Goal: Complete application form

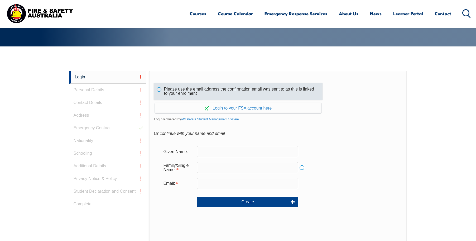
scroll to position [140, 0]
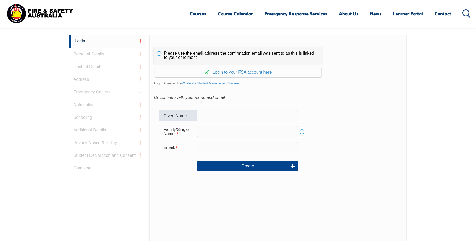
click at [211, 114] on input "text" at bounding box center [247, 115] width 101 height 11
type input "[PERSON_NAME]"
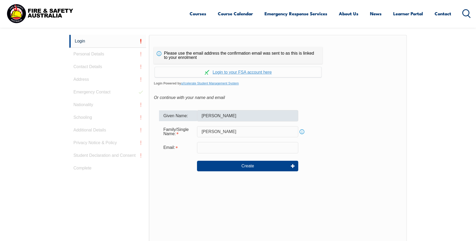
type input "[PERSON_NAME][EMAIL_ADDRESS][DOMAIN_NAME]"
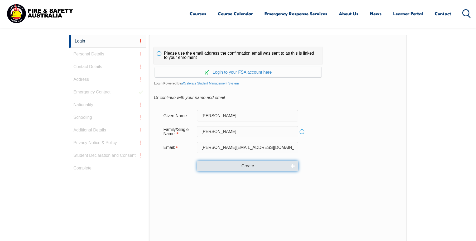
click at [223, 166] on button "Create" at bounding box center [247, 165] width 101 height 11
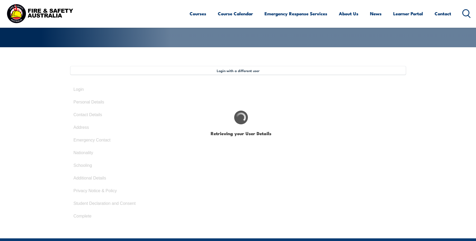
scroll to position [122, 0]
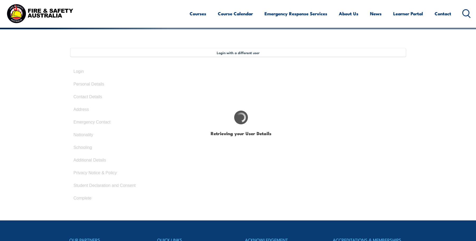
select select "Mr"
type input "[PERSON_NAME]"
type input "[DATE]"
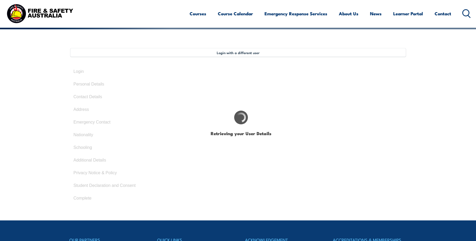
type input "CKMRGMHM4T"
select select "M"
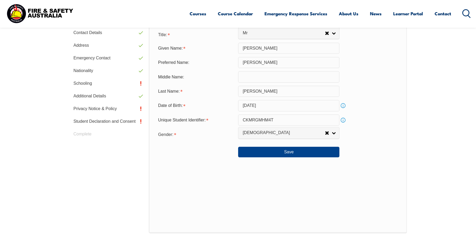
scroll to position [196, 0]
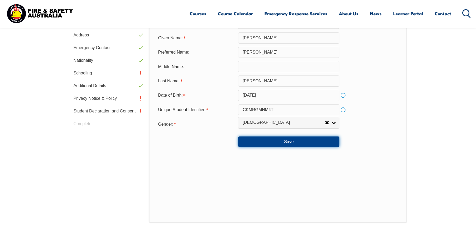
click at [249, 141] on button "Save" at bounding box center [288, 141] width 101 height 11
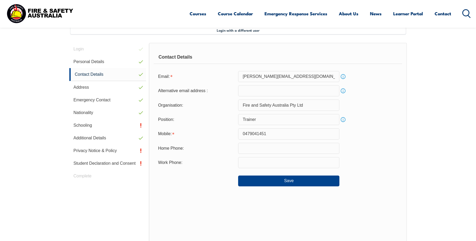
scroll to position [144, 0]
click at [256, 179] on button "Save" at bounding box center [288, 181] width 101 height 11
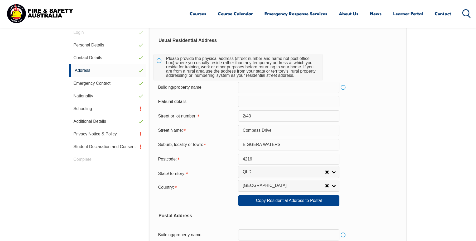
scroll to position [170, 0]
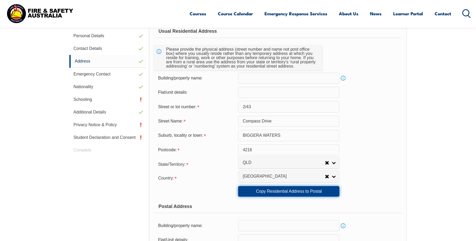
click at [254, 190] on link "Copy Residential Address to Postal" at bounding box center [288, 191] width 101 height 11
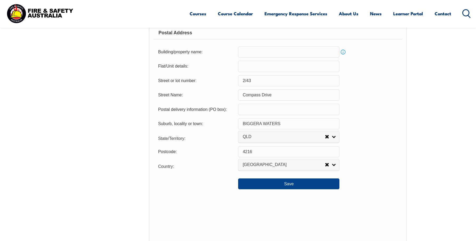
scroll to position [354, 0]
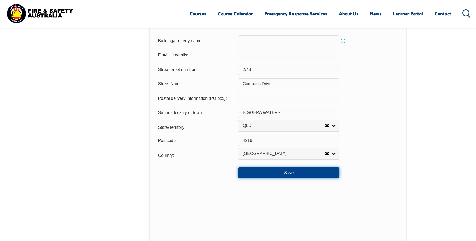
click at [261, 171] on button "Save" at bounding box center [288, 172] width 101 height 11
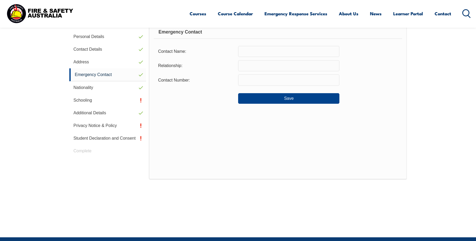
scroll to position [144, 0]
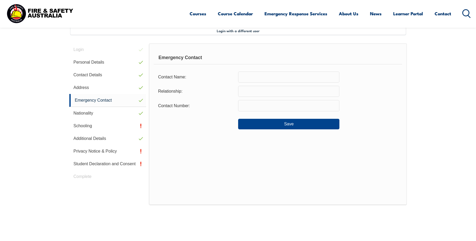
click at [244, 77] on input "text" at bounding box center [288, 76] width 101 height 11
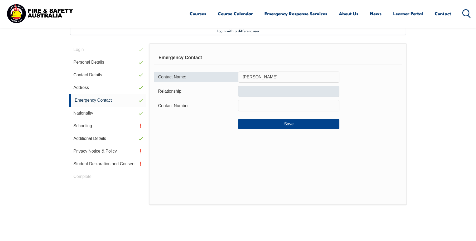
type input "[PERSON_NAME]"
click at [273, 90] on input "text" at bounding box center [288, 91] width 101 height 11
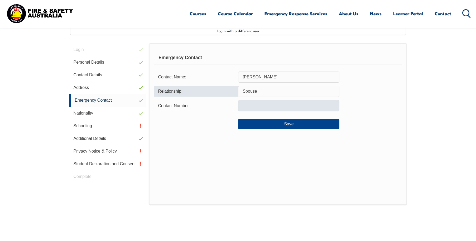
type input "Spouse"
click at [263, 105] on input "text" at bounding box center [288, 105] width 101 height 11
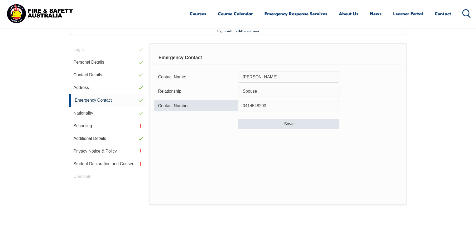
type input "0414548203"
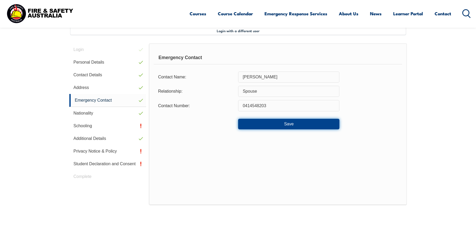
click at [270, 125] on button "Save" at bounding box center [288, 124] width 101 height 11
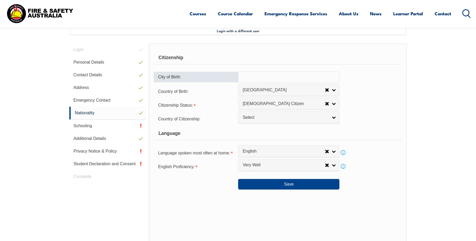
click at [251, 76] on input "text" at bounding box center [288, 76] width 101 height 11
type input "[GEOGRAPHIC_DATA]"
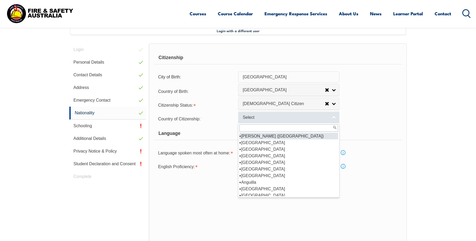
click at [268, 118] on span "Select" at bounding box center [284, 118] width 85 height 6
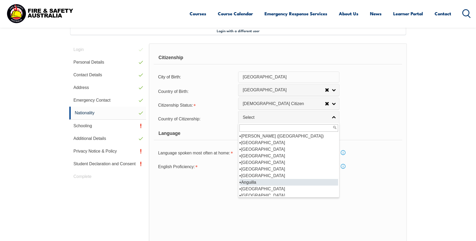
scroll to position [53, 0]
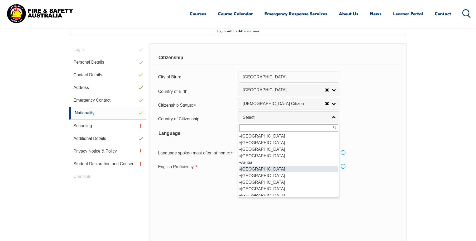
click at [250, 168] on li "[GEOGRAPHIC_DATA]" at bounding box center [288, 168] width 99 height 7
select select "1101"
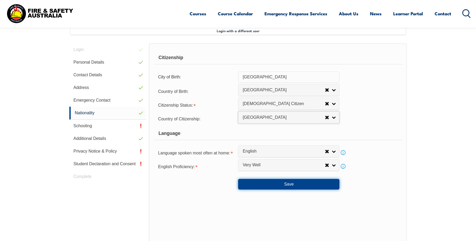
click at [275, 184] on button "Save" at bounding box center [288, 184] width 101 height 11
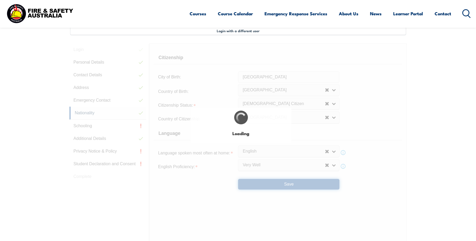
select select "false"
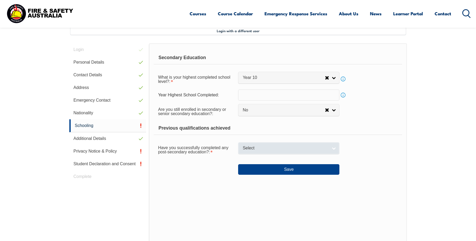
click at [260, 147] on span "Select" at bounding box center [284, 148] width 85 height 6
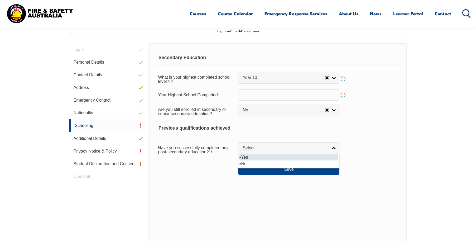
click at [250, 156] on li "Yes" at bounding box center [288, 157] width 99 height 7
select select "true"
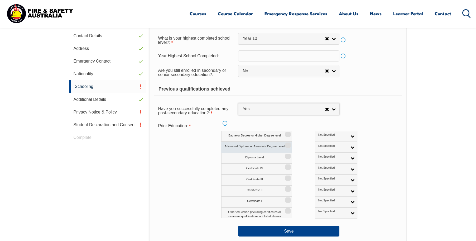
scroll to position [223, 0]
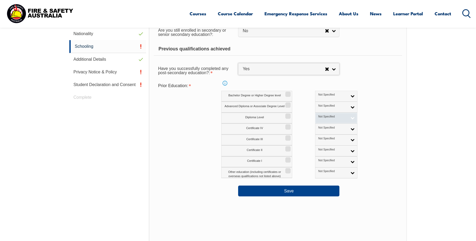
click at [329, 118] on link "Not Specified" at bounding box center [336, 118] width 42 height 11
click at [316, 135] on li "Australian Qualification" at bounding box center [336, 135] width 40 height 11
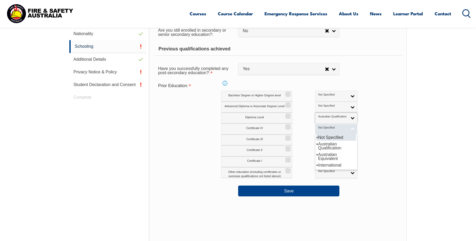
click at [318, 129] on span "Not Specified" at bounding box center [332, 128] width 29 height 4
click at [316, 143] on li "Australian Qualification" at bounding box center [336, 145] width 40 height 11
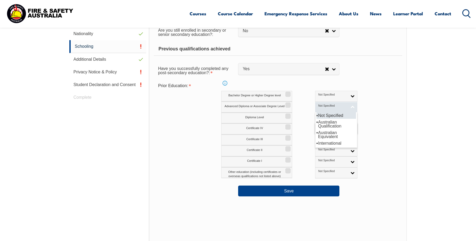
click at [318, 104] on span "Not Specified" at bounding box center [332, 106] width 29 height 4
click at [316, 123] on li "Australian Qualification" at bounding box center [336, 124] width 40 height 11
click at [318, 106] on span "Australian Qualification" at bounding box center [332, 106] width 29 height 4
click at [316, 114] on li "Not Specified" at bounding box center [336, 115] width 40 height 7
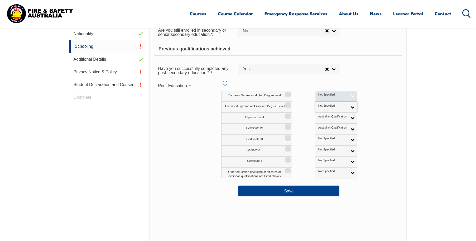
click at [318, 95] on span "Not Specified" at bounding box center [332, 95] width 29 height 4
click at [316, 112] on li "Australian Qualification" at bounding box center [336, 113] width 40 height 11
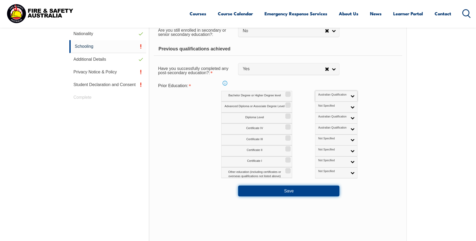
click at [281, 192] on button "Save" at bounding box center [288, 190] width 101 height 11
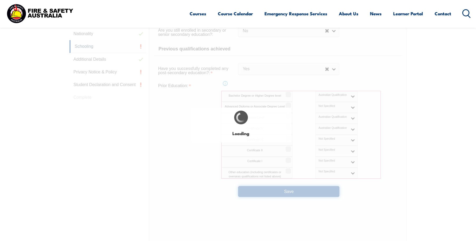
select select "false"
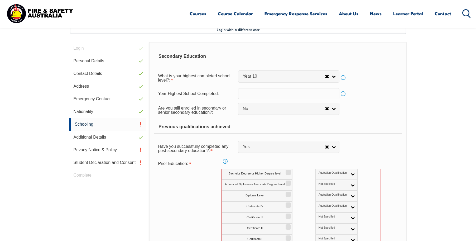
scroll to position [145, 0]
click at [265, 94] on input "text" at bounding box center [288, 93] width 101 height 11
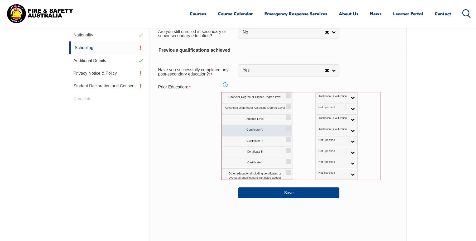
scroll to position [224, 0]
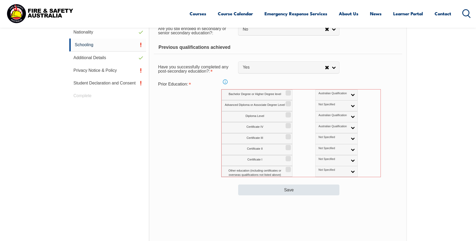
type input "1986"
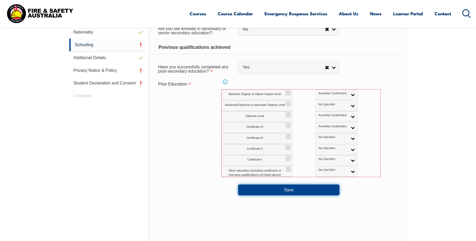
click at [273, 190] on button "Save" at bounding box center [288, 189] width 101 height 11
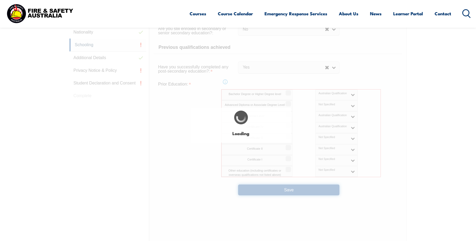
select select "false"
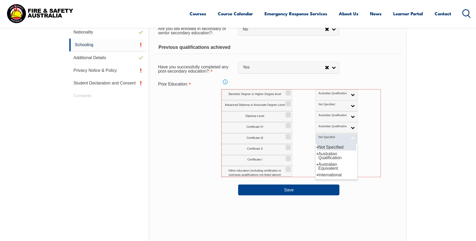
click at [318, 136] on span "Not Specified" at bounding box center [332, 137] width 29 height 4
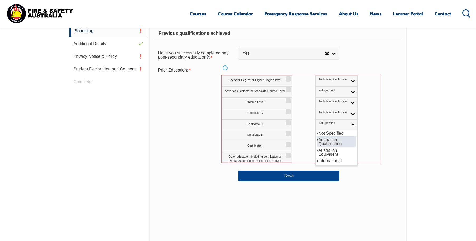
scroll to position [251, 0]
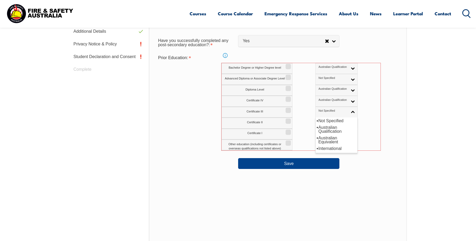
click at [357, 127] on div "Certificate II Not Specified Australian Qualification Australian Equivalent Int…" at bounding box center [300, 123] width 159 height 11
click at [289, 65] on input "Bachelor Degree or Higher Degree level" at bounding box center [287, 64] width 3 height 1
checkbox input "true"
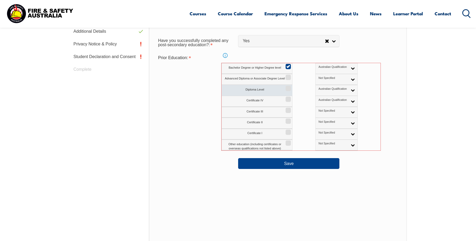
click at [286, 87] on input "Diploma Level" at bounding box center [287, 86] width 3 height 1
checkbox input "true"
click at [287, 97] on input "Certificate IV" at bounding box center [287, 97] width 3 height 1
checkbox input "true"
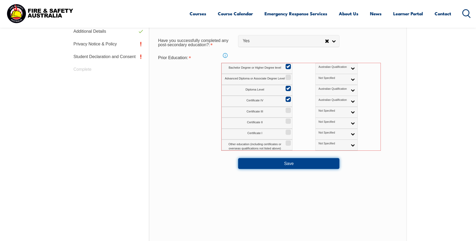
click at [283, 164] on button "Save" at bounding box center [288, 163] width 101 height 11
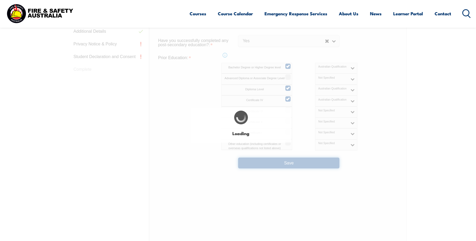
select select "false"
select select
select select "false"
select select "true"
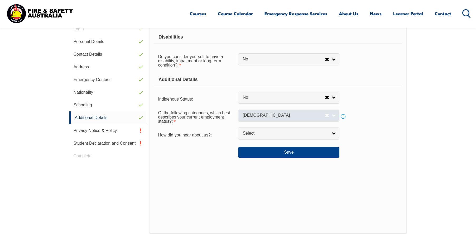
scroll to position [144, 0]
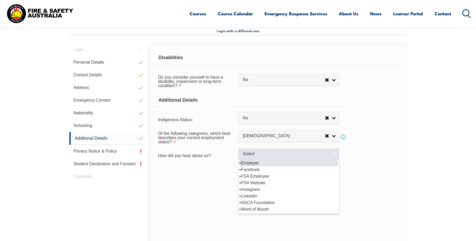
click at [264, 153] on span "Select" at bounding box center [284, 154] width 85 height 6
click at [260, 163] on li "Employer" at bounding box center [288, 162] width 99 height 7
select select "8019"
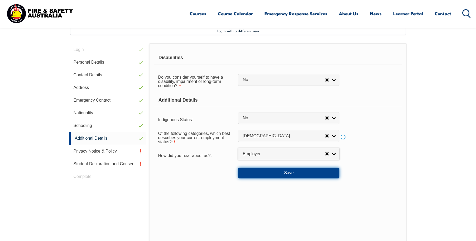
click at [271, 173] on button "Save" at bounding box center [288, 172] width 101 height 11
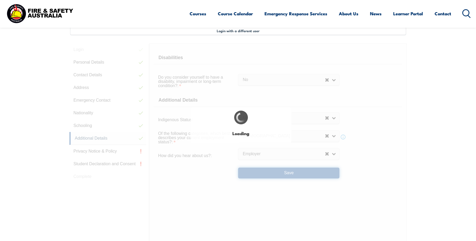
select select "false"
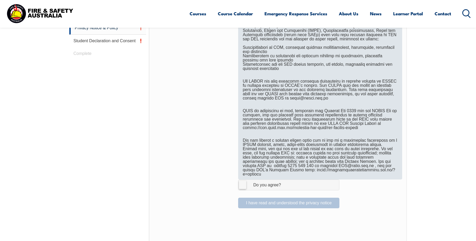
scroll to position [328, 0]
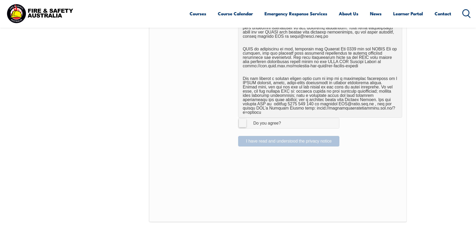
click at [241, 118] on label "I Agree Do you agree?" at bounding box center [288, 123] width 101 height 11
click at [285, 118] on input "I Agree Do you agree?" at bounding box center [289, 123] width 9 height 10
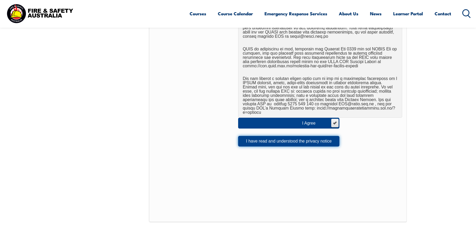
click at [254, 136] on button "I have read and understood the privacy notice" at bounding box center [288, 141] width 101 height 11
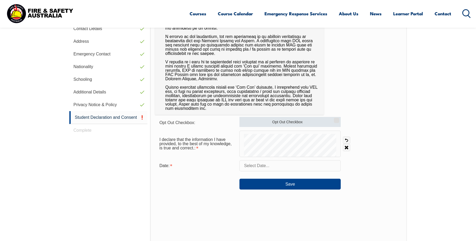
scroll to position [196, 0]
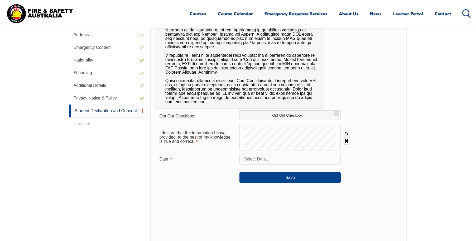
click at [258, 160] on input "text" at bounding box center [289, 158] width 101 height 11
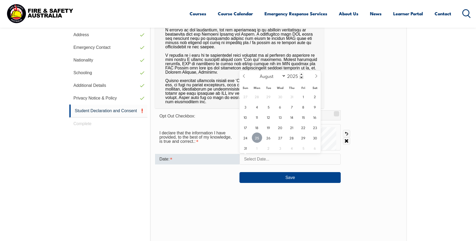
click at [256, 136] on span "25" at bounding box center [257, 137] width 10 height 10
type input "[DATE]"
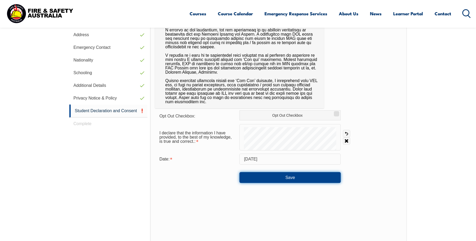
click at [266, 172] on button "Save" at bounding box center [289, 177] width 101 height 11
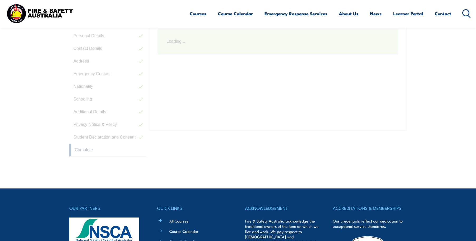
scroll to position [144, 0]
